Goal: Find specific page/section: Find specific page/section

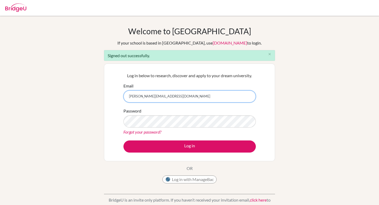
click at [165, 98] on input "[PERSON_NAME][EMAIL_ADDRESS][DOMAIN_NAME]" at bounding box center [189, 96] width 132 height 12
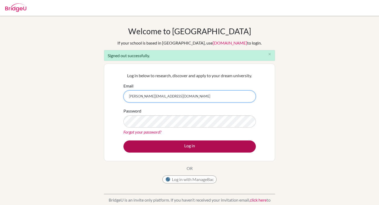
type input "[PERSON_NAME][EMAIL_ADDRESS][DOMAIN_NAME]"
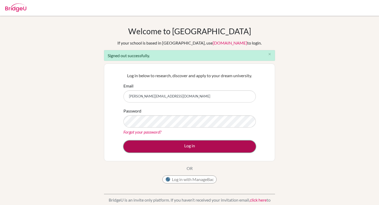
click at [198, 151] on button "Log in" at bounding box center [189, 146] width 132 height 12
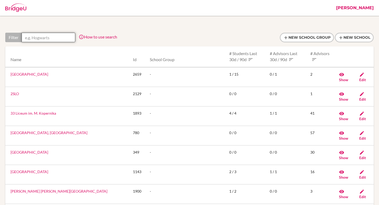
click at [41, 36] on input "text" at bounding box center [49, 37] width 54 height 9
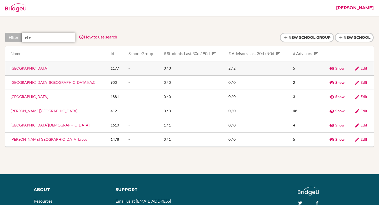
type input "el c"
click at [20, 66] on link "Colegio El Camino" at bounding box center [30, 68] width 38 height 4
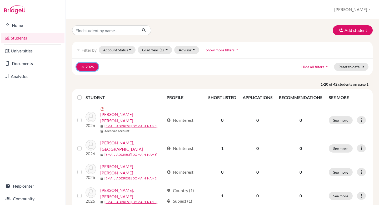
click at [80, 68] on button "clear 2026" at bounding box center [87, 67] width 22 height 8
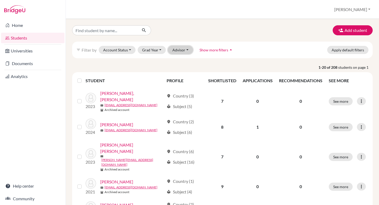
click at [187, 50] on button "Advisor" at bounding box center [180, 50] width 25 height 8
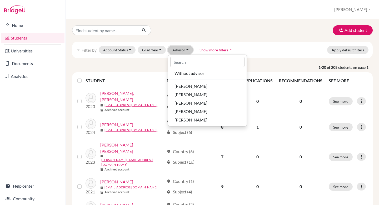
click at [187, 50] on button "Advisor" at bounding box center [180, 50] width 25 height 8
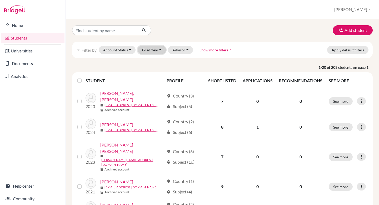
click at [150, 51] on button "Grad Year" at bounding box center [152, 50] width 28 height 8
click at [156, 33] on div at bounding box center [119, 30] width 103 height 10
